Goal: Check status: Check status

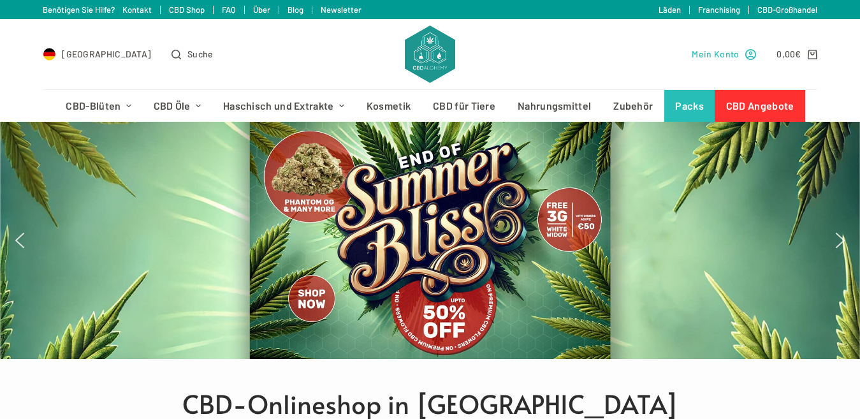
click at [746, 47] on link "Mein Konto" at bounding box center [723, 54] width 64 height 15
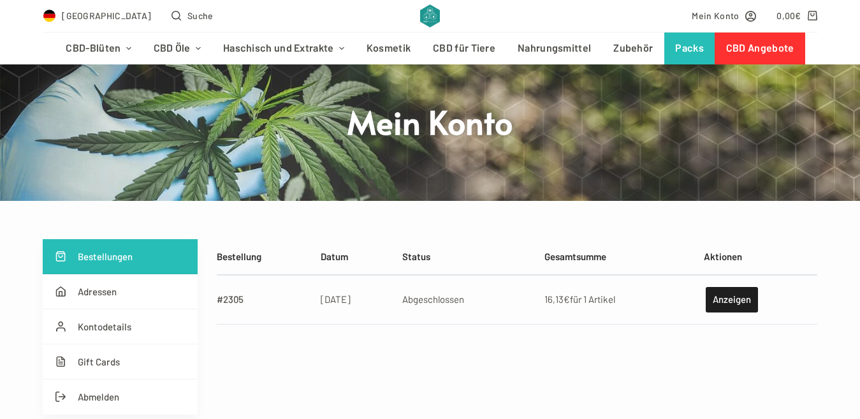
scroll to position [85, 0]
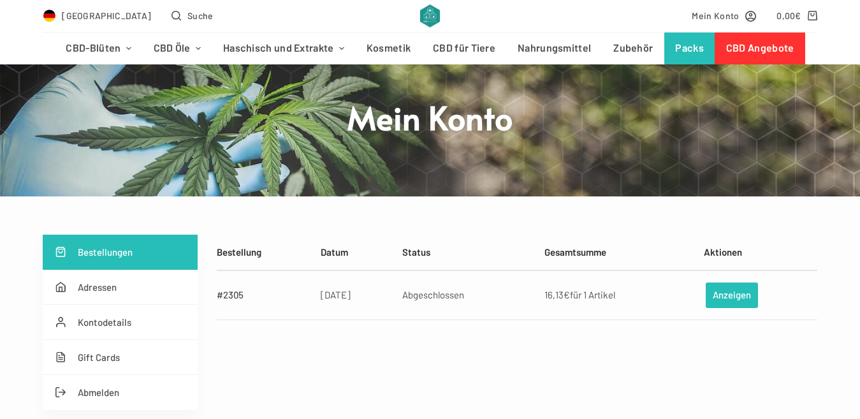
click at [736, 292] on link "Anzeigen" at bounding box center [731, 294] width 52 height 25
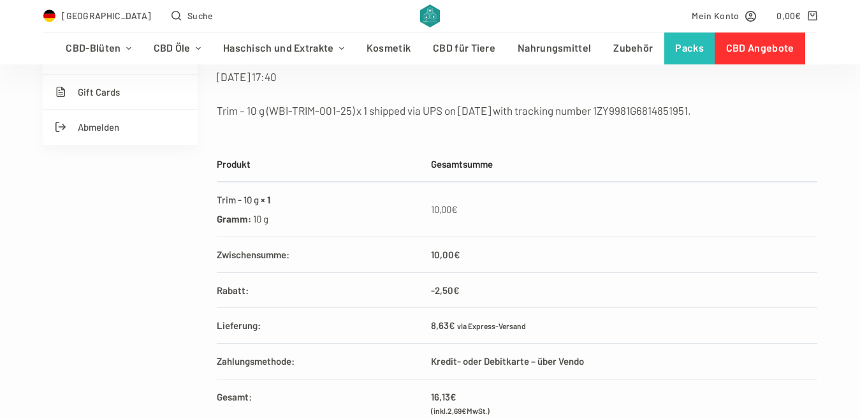
scroll to position [319, 0]
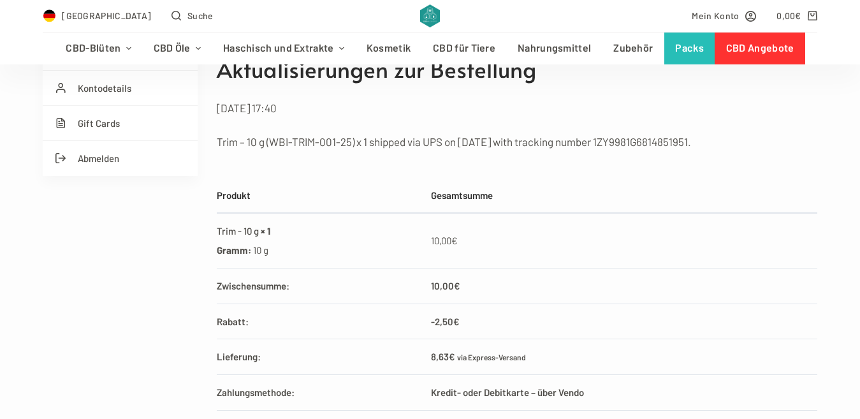
drag, startPoint x: 614, startPoint y: 141, endPoint x: 707, endPoint y: 140, distance: 93.0
click at [707, 140] on p "Trim – 10 g (WBI-TRIM-001-25) x 1 shipped via UPS on 28.08.2025 with tracking n…" at bounding box center [517, 142] width 600 height 18
copy p "1ZY9981G6814851951"
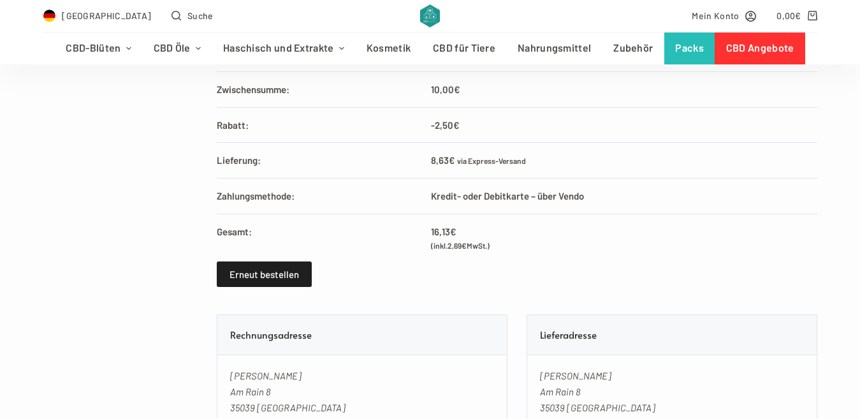
scroll to position [552, 0]
